Goal: Information Seeking & Learning: Understand process/instructions

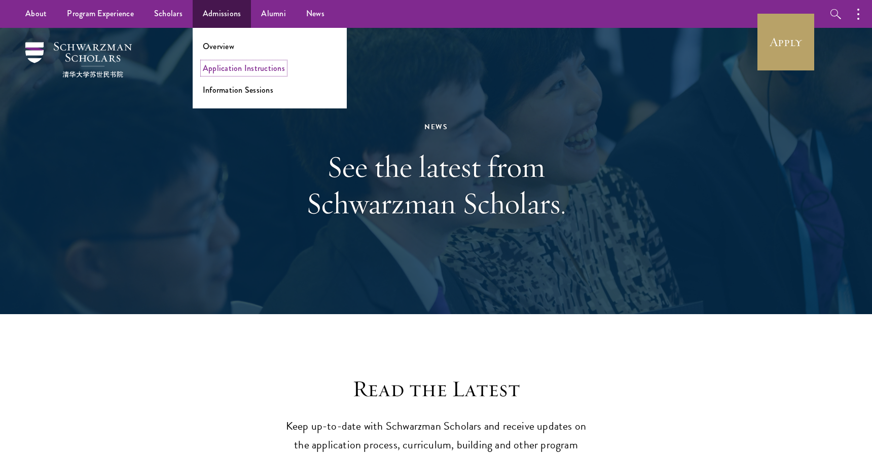
click at [227, 69] on link "Application Instructions" at bounding box center [244, 68] width 82 height 12
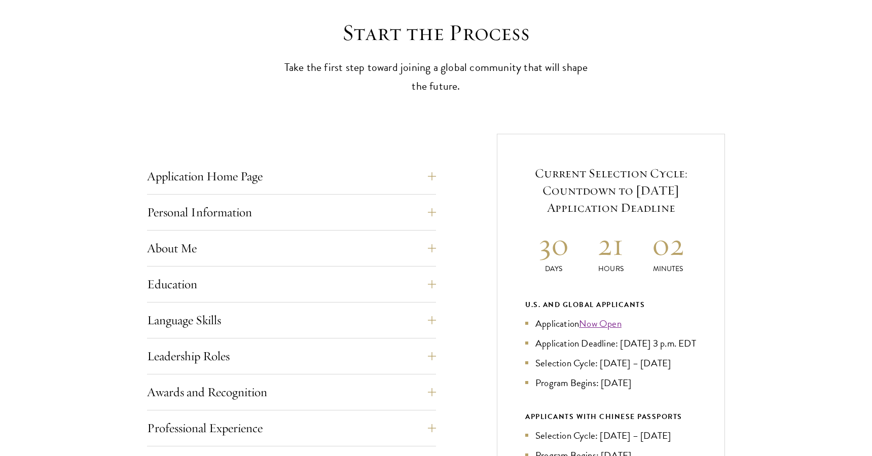
scroll to position [324, 0]
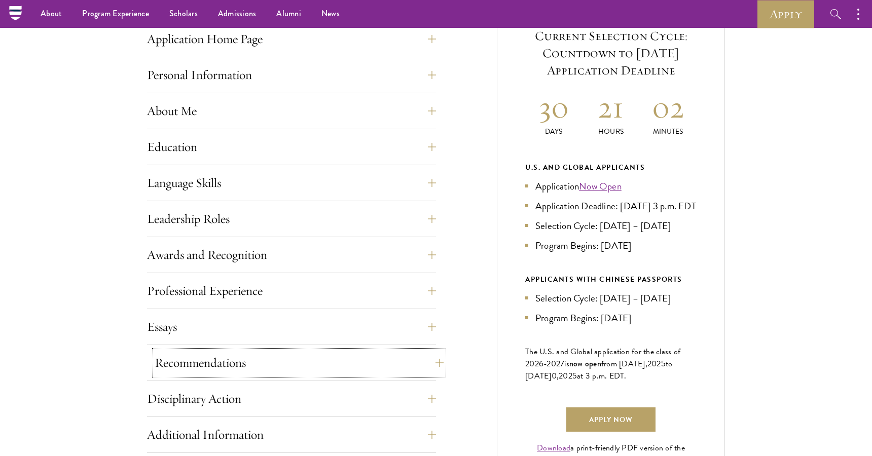
click at [197, 357] on button "Recommendations" at bounding box center [299, 363] width 289 height 24
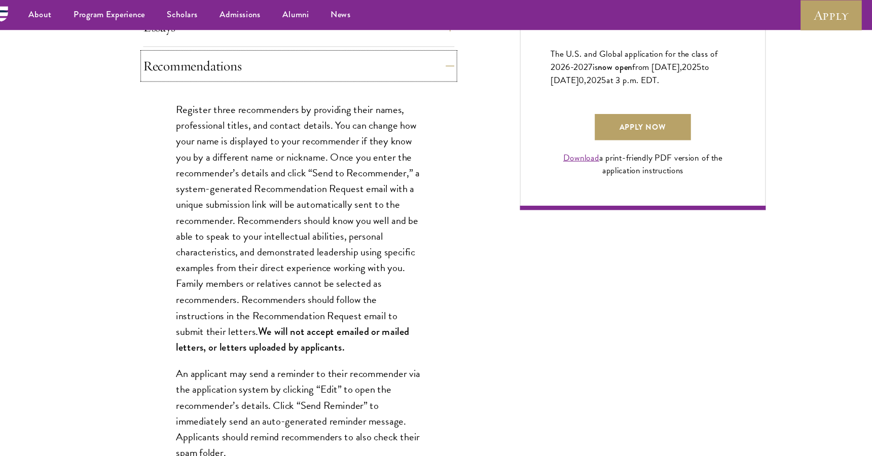
scroll to position [662, 0]
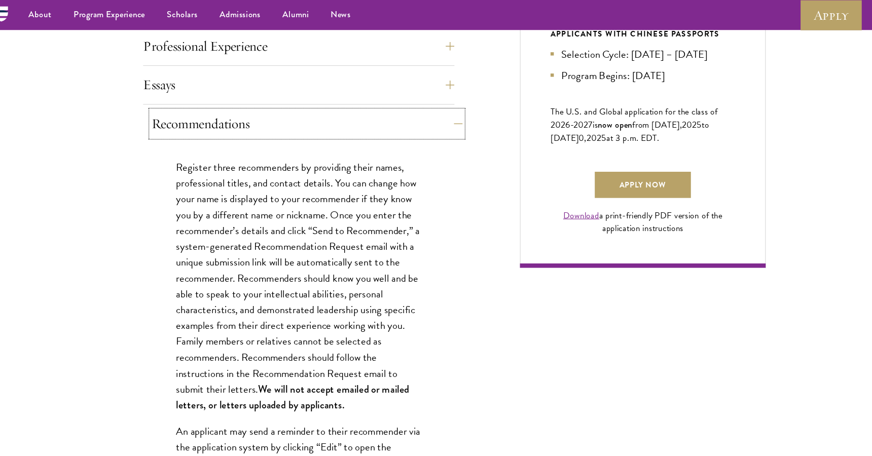
click at [231, 109] on button "Recommendations" at bounding box center [299, 115] width 289 height 24
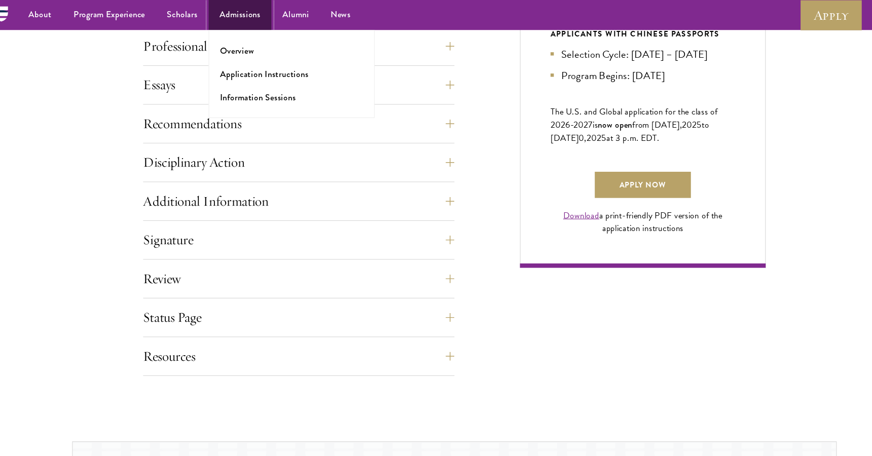
click at [241, 8] on link "Admissions" at bounding box center [237, 14] width 59 height 28
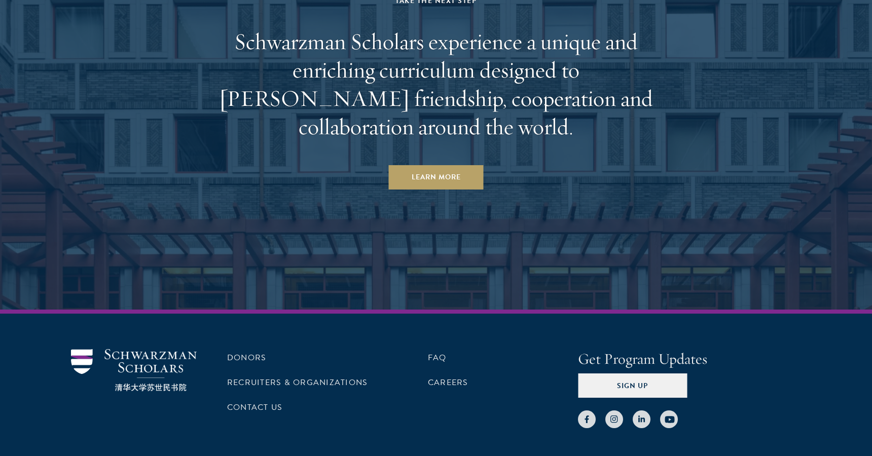
scroll to position [5286, 0]
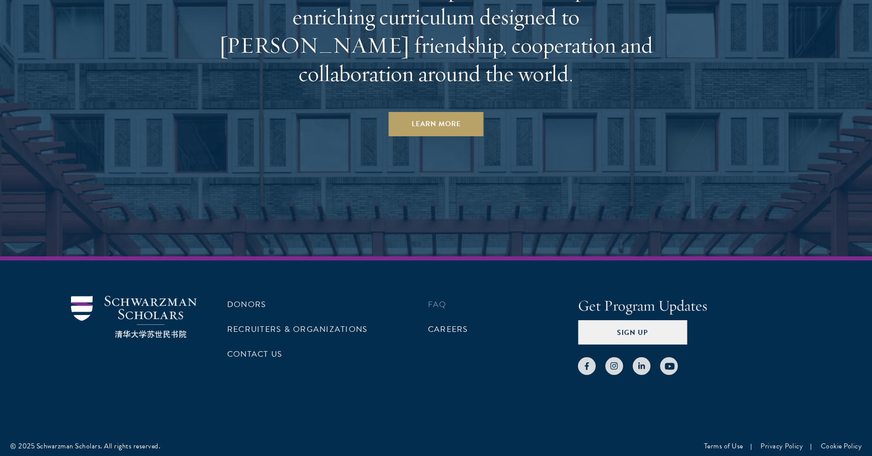
click at [448, 298] on li "FAQ" at bounding box center [503, 304] width 150 height 17
click at [447, 299] on li "FAQ" at bounding box center [503, 304] width 150 height 17
click at [445, 299] on link "FAQ" at bounding box center [437, 305] width 19 height 12
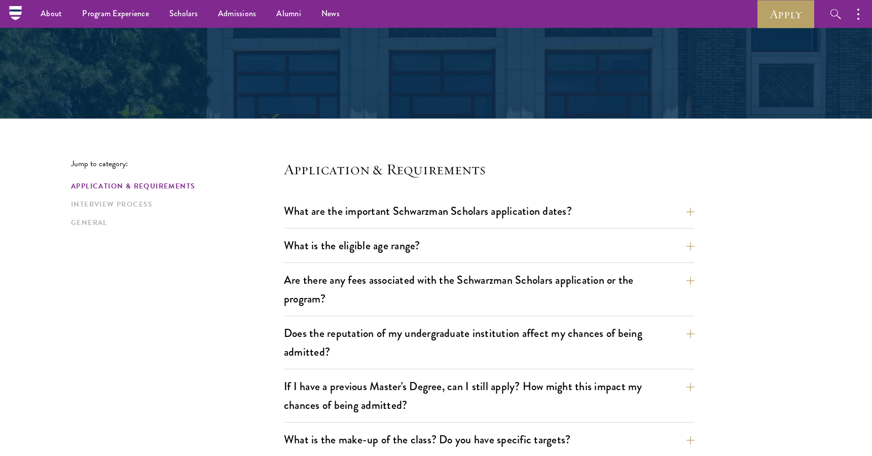
scroll to position [457, 0]
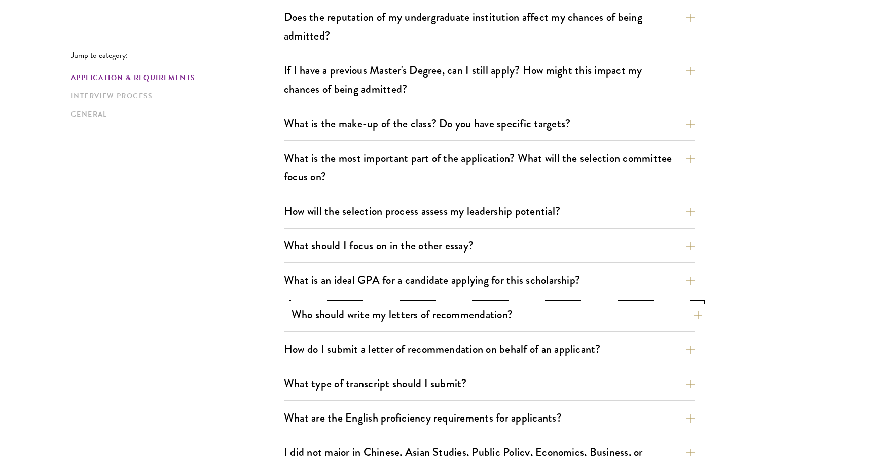
click at [404, 318] on button "Who should write my letters of recommendation?" at bounding box center [496, 314] width 411 height 23
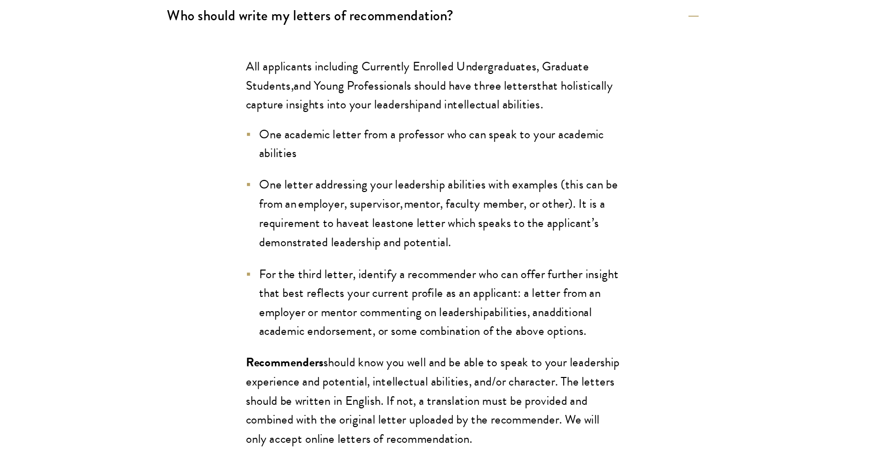
scroll to position [868, 0]
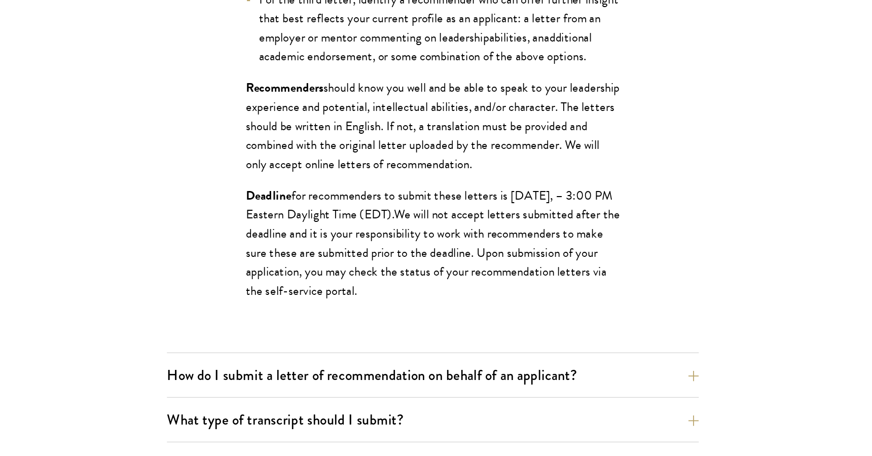
click at [479, 321] on span "We will not accept letters submitted after the deadline and it is your responsi…" at bounding box center [489, 299] width 289 height 74
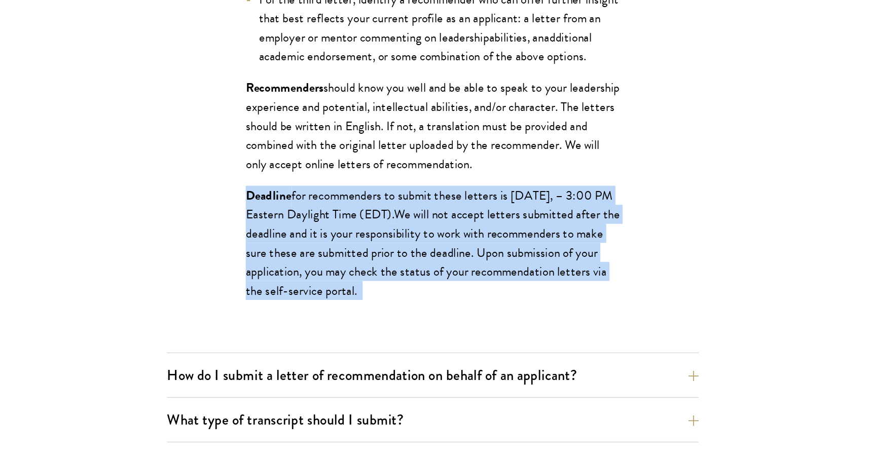
click at [479, 321] on span "We will not accept letters submitted after the deadline and it is your responsi…" at bounding box center [489, 299] width 289 height 74
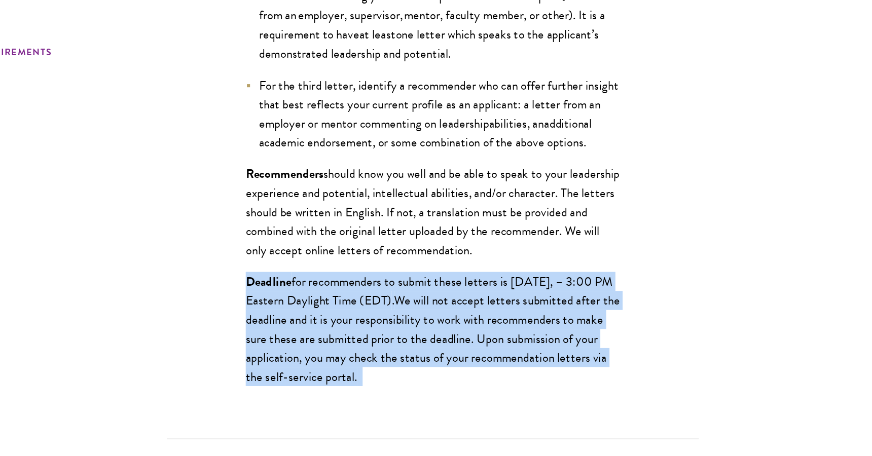
scroll to position [798, 0]
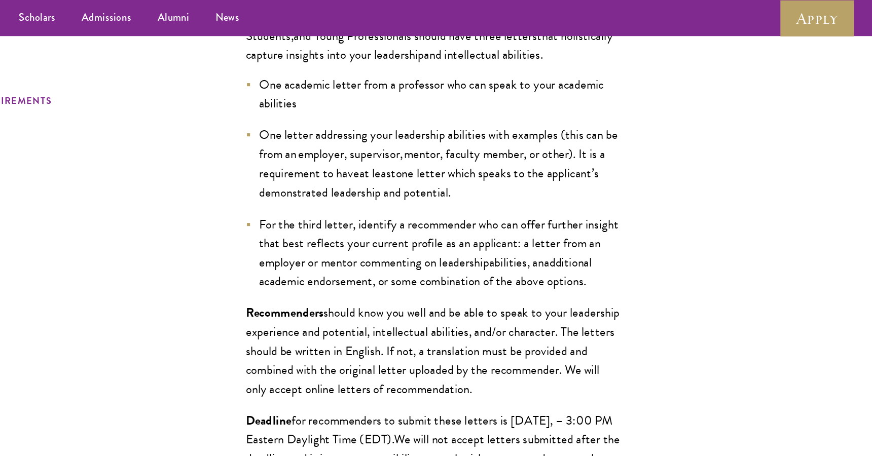
click at [460, 199] on span "For the third letter, identify a recommender who can offer further insight that…" at bounding box center [494, 188] width 278 height 44
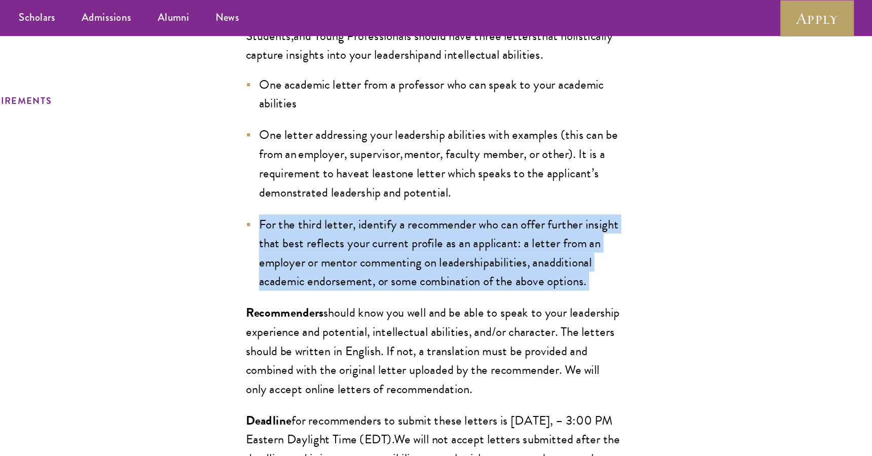
click at [460, 199] on span "For the third letter, identify a recommender who can offer further insight that…" at bounding box center [494, 188] width 278 height 44
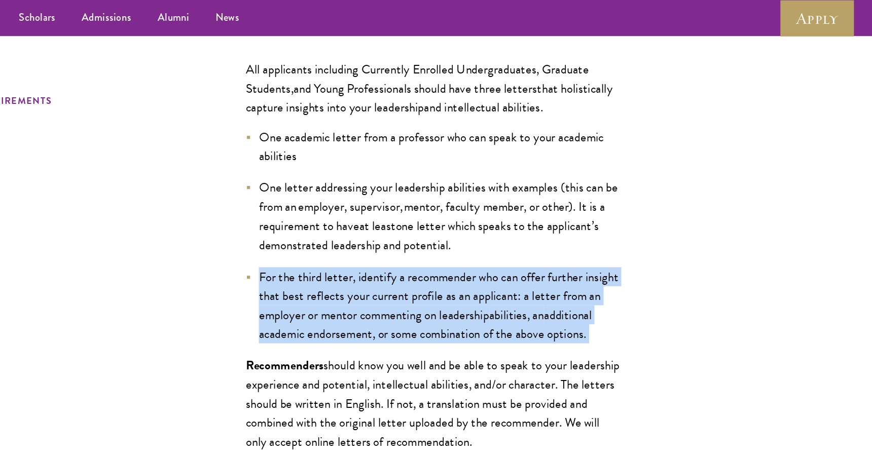
scroll to position [753, 0]
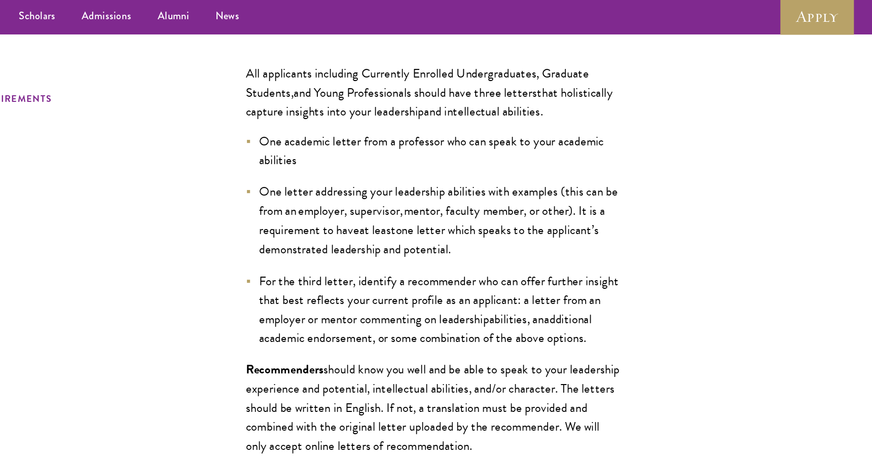
click at [460, 201] on li "One letter addressing your leadership abilities with examples (this can be from…" at bounding box center [489, 171] width 289 height 59
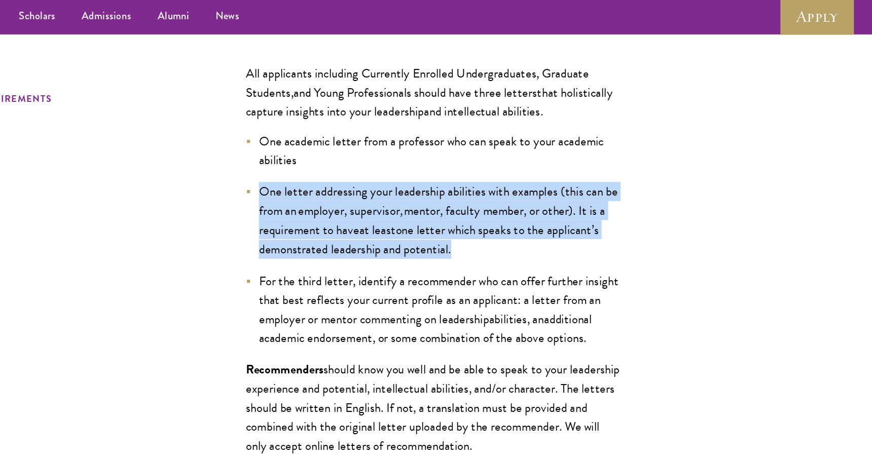
click at [460, 201] on li "One letter addressing your leadership abilities with examples (this can be from…" at bounding box center [489, 171] width 289 height 59
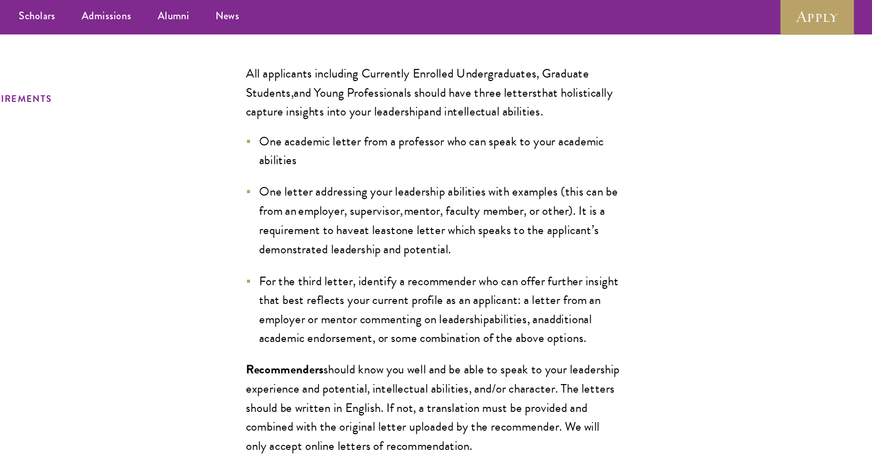
click at [512, 175] on span "one letter which speaks to the applicant’s demonstrated leadership and potentia…" at bounding box center [486, 185] width 263 height 29
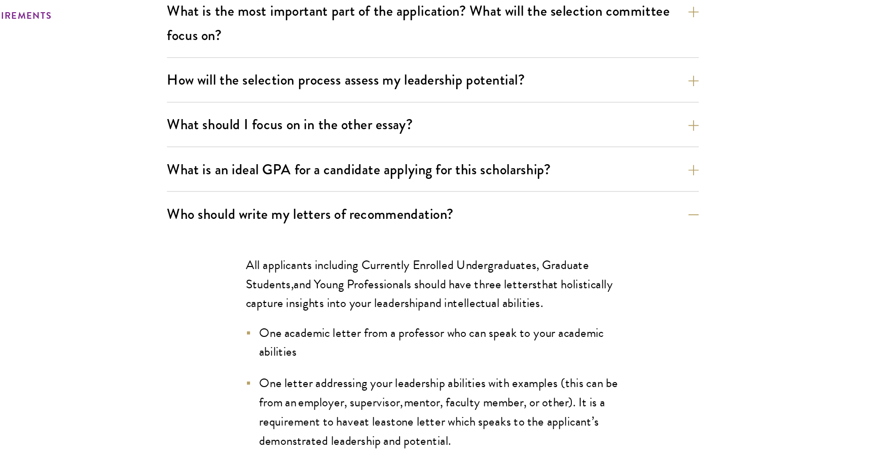
scroll to position [582, 0]
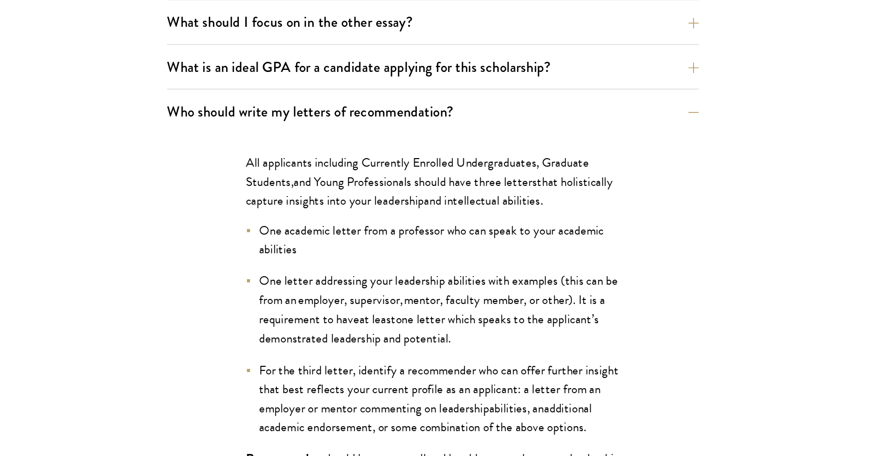
click at [527, 348] on span "one letter which speaks to the applicant’s demonstrated leadership and potentia…" at bounding box center [486, 357] width 263 height 29
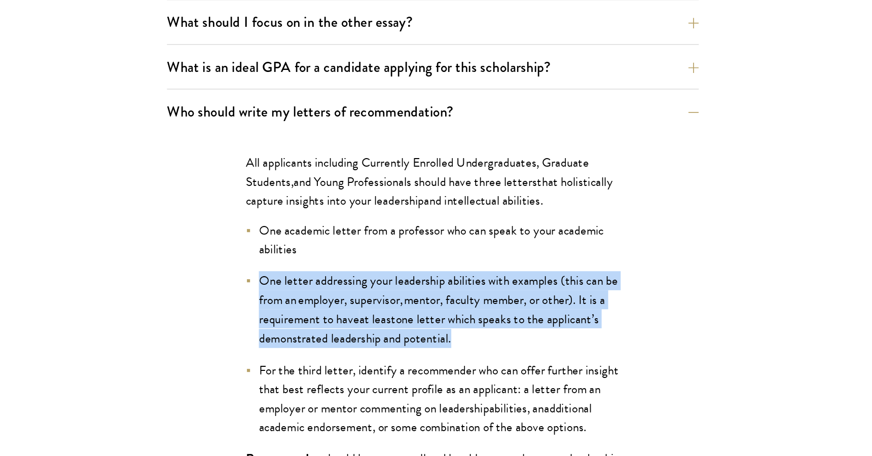
click at [527, 348] on span "one letter which speaks to the applicant’s demonstrated leadership and potentia…" at bounding box center [486, 357] width 263 height 29
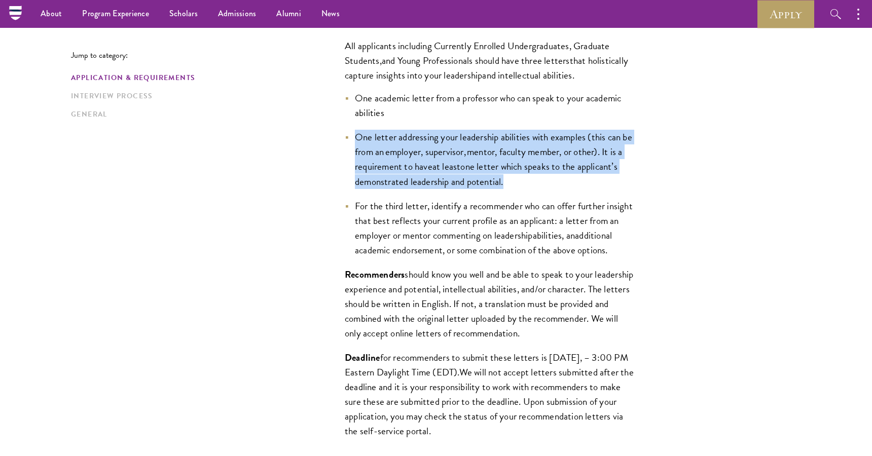
scroll to position [665, 0]
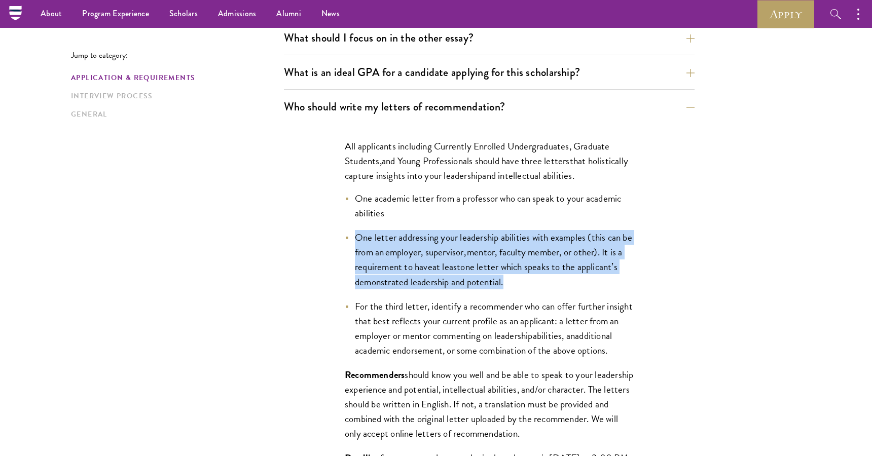
click at [551, 305] on span "For the third letter, identify a recommender who can offer further insight that…" at bounding box center [494, 321] width 278 height 44
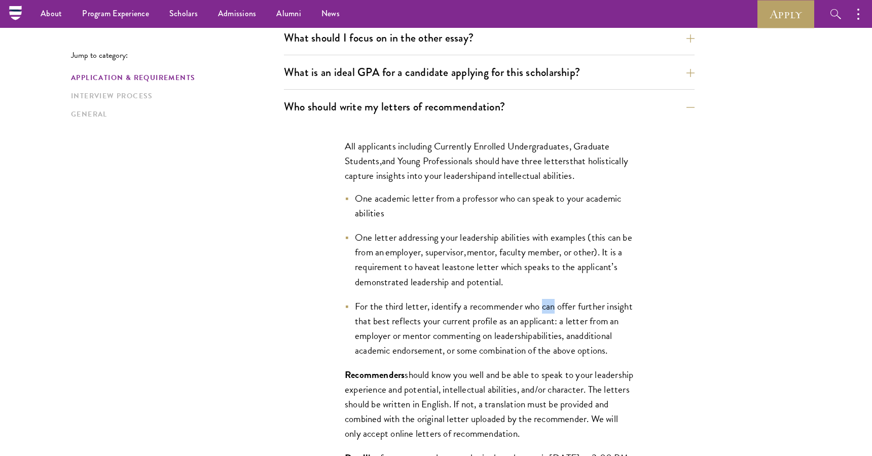
click at [551, 305] on span "For the third letter, identify a recommender who can offer further insight that…" at bounding box center [494, 321] width 278 height 44
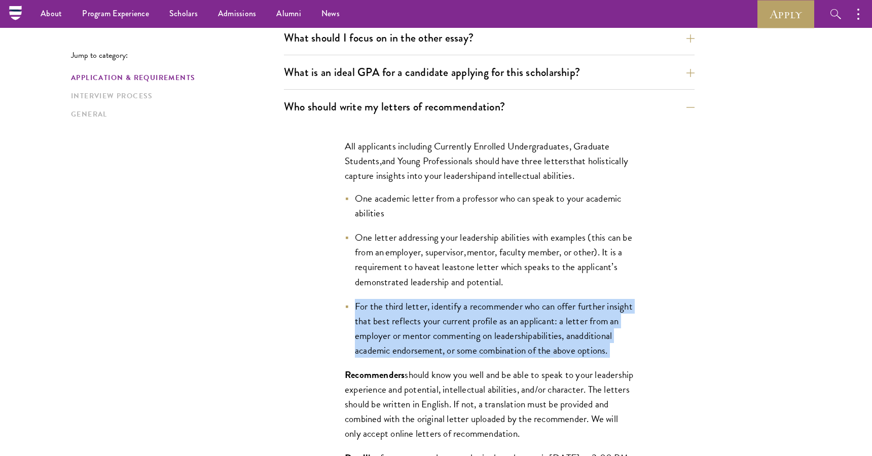
click at [533, 266] on span "one letter which speaks to the applicant’s demonstrated leadership and potentia…" at bounding box center [486, 274] width 263 height 29
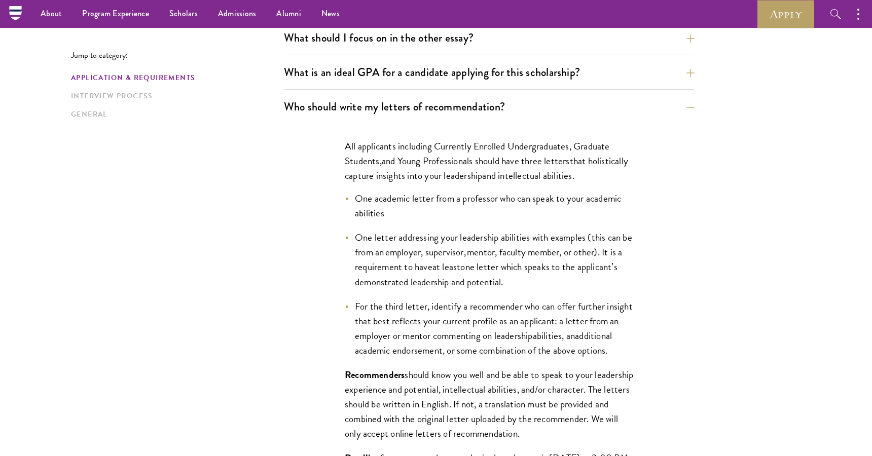
click at [533, 266] on span "one letter which speaks to the applicant’s demonstrated leadership and potentia…" at bounding box center [486, 274] width 263 height 29
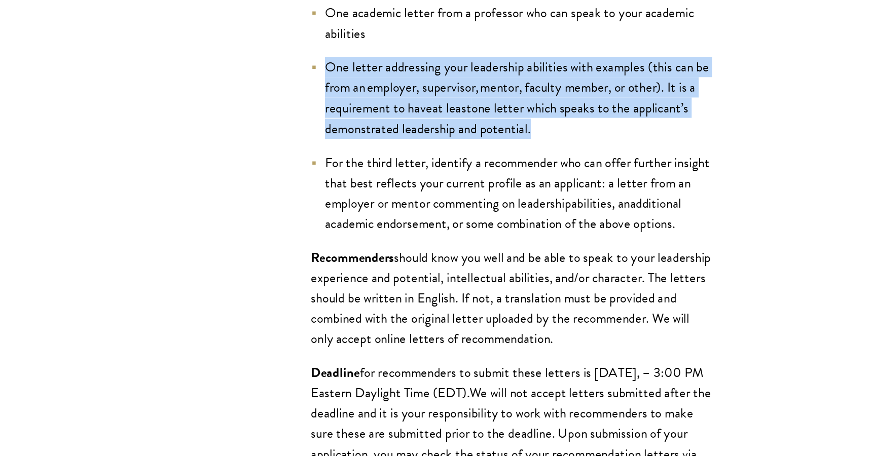
scroll to position [733, 0]
